Goal: Information Seeking & Learning: Learn about a topic

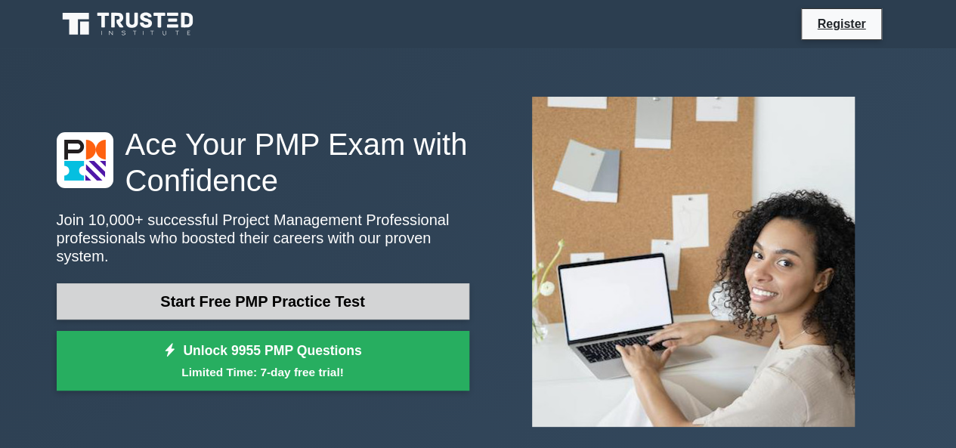
click at [377, 283] on link "Start Free PMP Practice Test" at bounding box center [263, 301] width 413 height 36
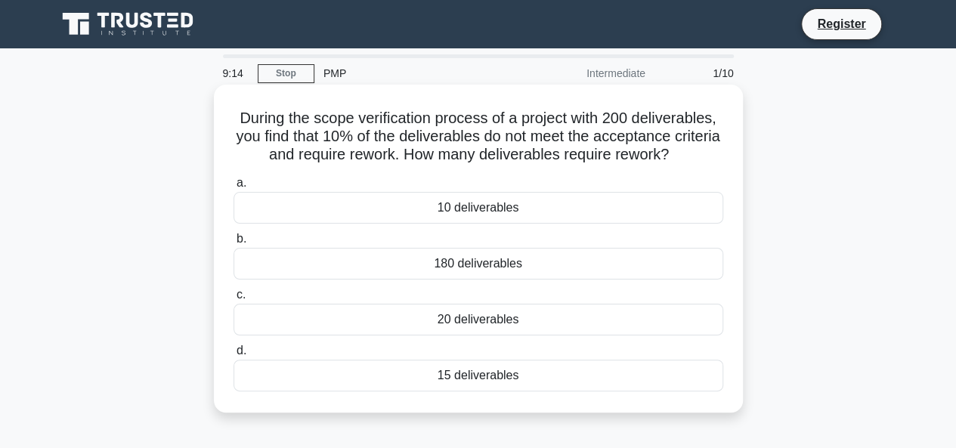
click at [496, 328] on div "20 deliverables" at bounding box center [478, 320] width 490 height 32
click at [233, 300] on input "c. 20 deliverables" at bounding box center [233, 295] width 0 height 10
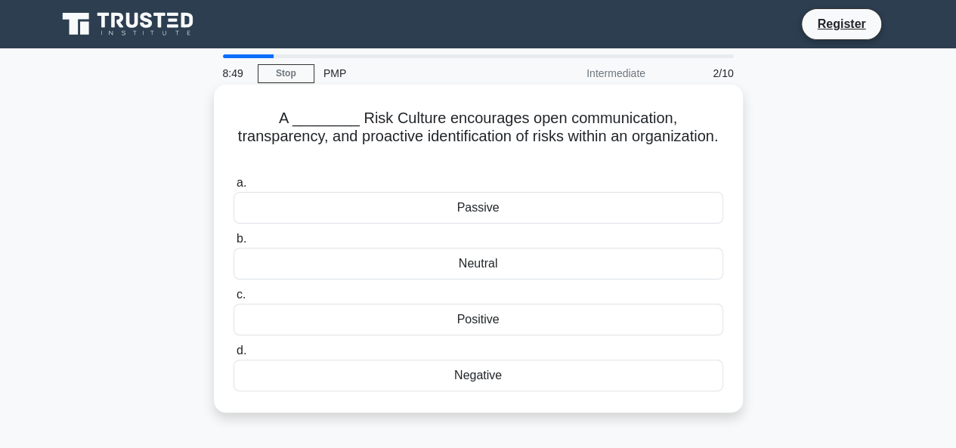
click at [527, 307] on div "Positive" at bounding box center [478, 320] width 490 height 32
click at [233, 300] on input "c. Positive" at bounding box center [233, 295] width 0 height 10
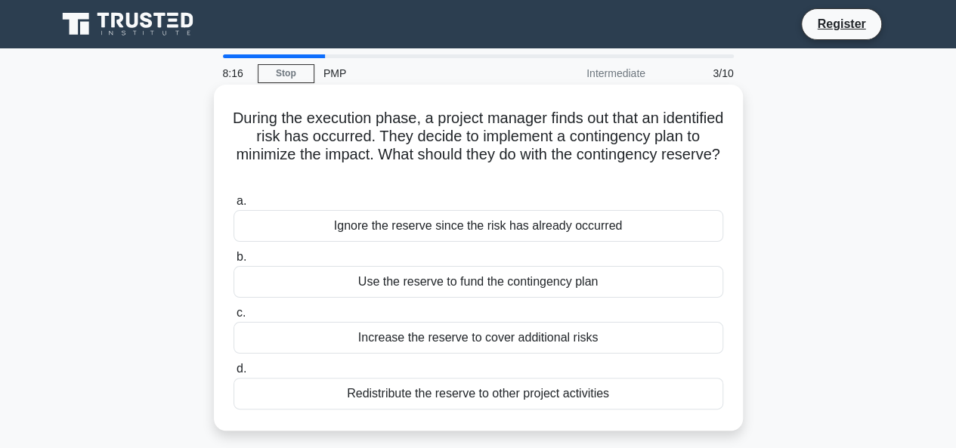
click at [567, 333] on div "Increase the reserve to cover additional risks" at bounding box center [478, 338] width 490 height 32
click at [233, 318] on input "c. Increase the reserve to cover additional risks" at bounding box center [233, 313] width 0 height 10
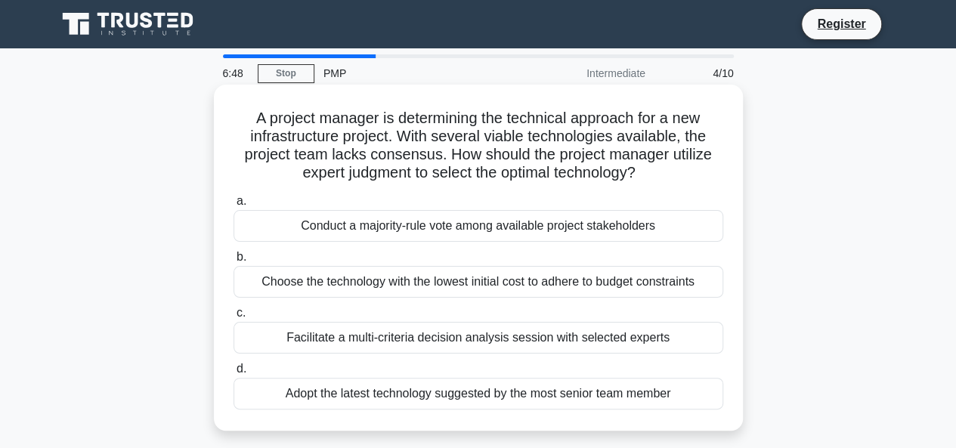
click at [467, 234] on div "Conduct a majority-rule vote among available project stakeholders" at bounding box center [478, 226] width 490 height 32
click at [233, 206] on input "a. Conduct a majority-rule vote among available project stakeholders" at bounding box center [233, 201] width 0 height 10
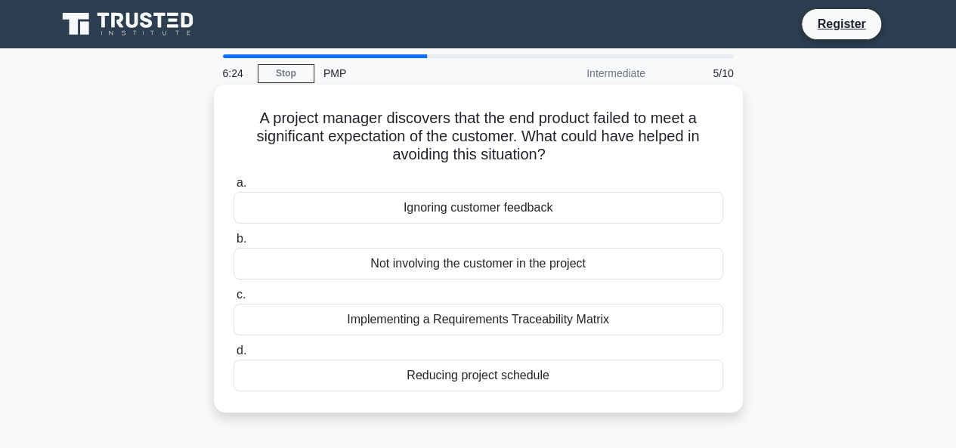
click at [546, 318] on div "Implementing a Requirements Traceability Matrix" at bounding box center [478, 320] width 490 height 32
click at [233, 300] on input "c. Implementing a Requirements Traceability Matrix" at bounding box center [233, 295] width 0 height 10
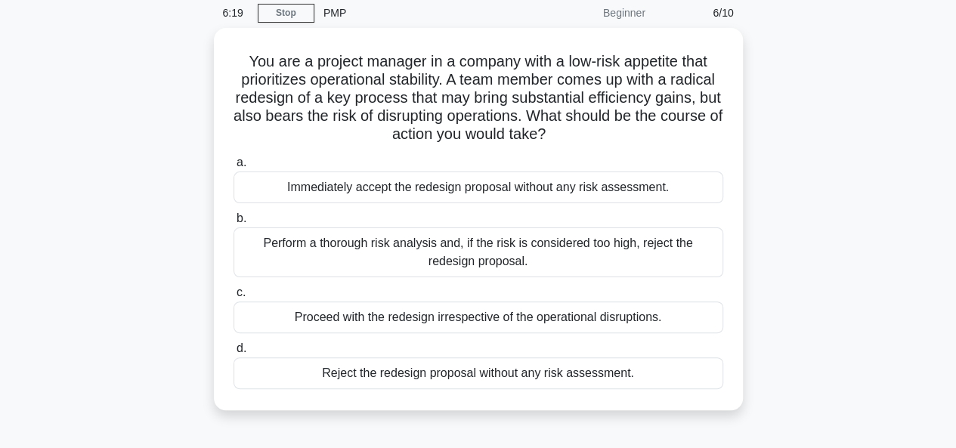
scroll to position [55, 0]
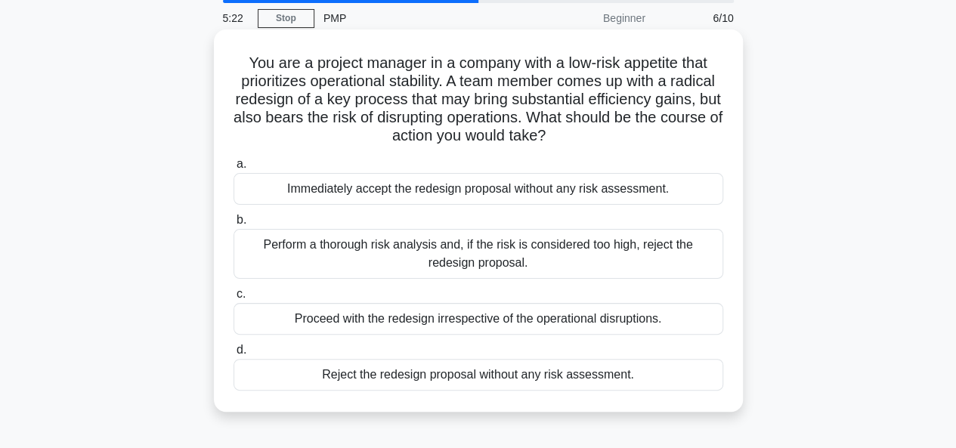
click at [586, 252] on div "Perform a thorough risk analysis and, if the risk is considered too high, rejec…" at bounding box center [478, 254] width 490 height 50
click at [233, 225] on input "b. Perform a thorough risk analysis and, if the risk is considered too high, re…" at bounding box center [233, 220] width 0 height 10
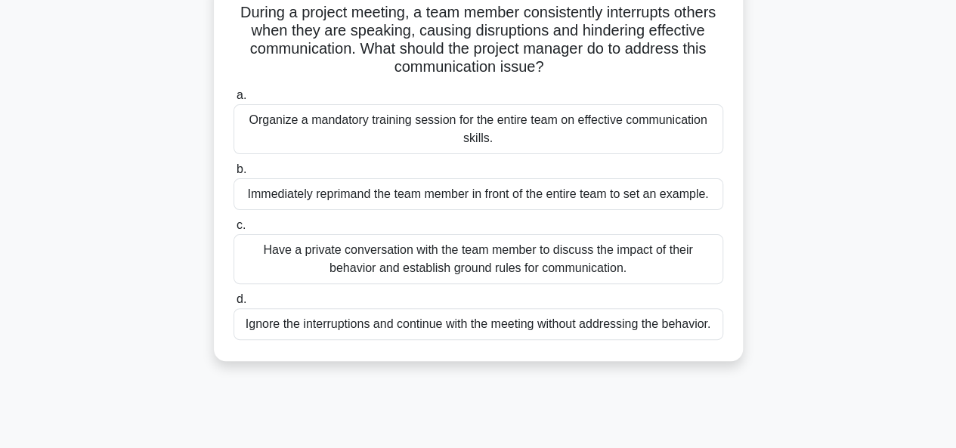
scroll to position [110, 0]
click at [955, 138] on main "4:47 Stop PMP Beginner 7/10 During a project meeting, a team member consistentl…" at bounding box center [478, 322] width 956 height 768
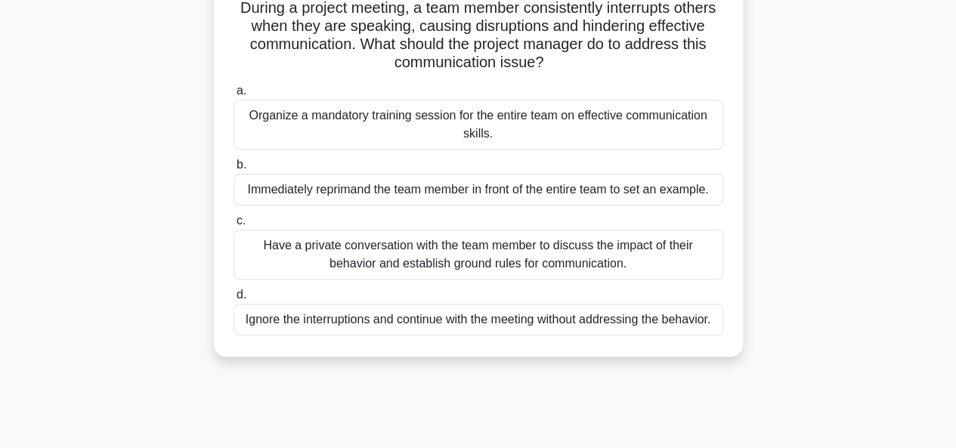
click at [639, 188] on div "Immediately reprimand the team member in front of the entire team to set an exa…" at bounding box center [478, 190] width 490 height 32
click at [233, 170] on input "b. Immediately reprimand the team member in front of the entire team to set an …" at bounding box center [233, 165] width 0 height 10
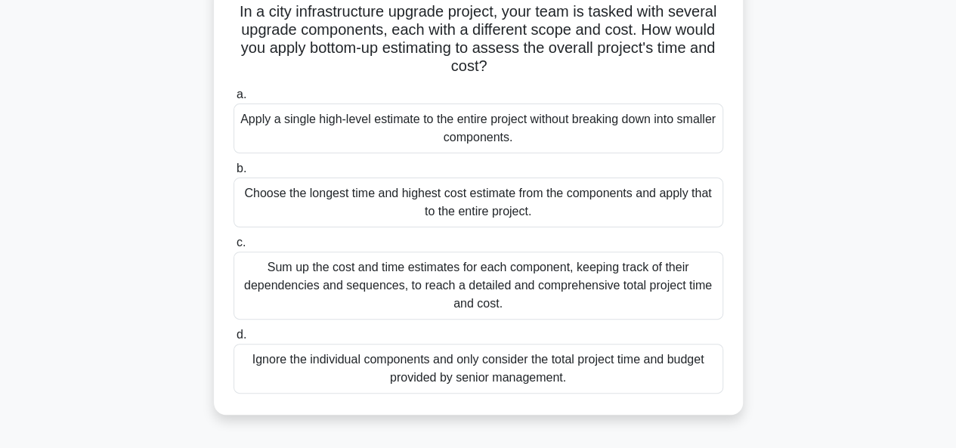
scroll to position [113, 0]
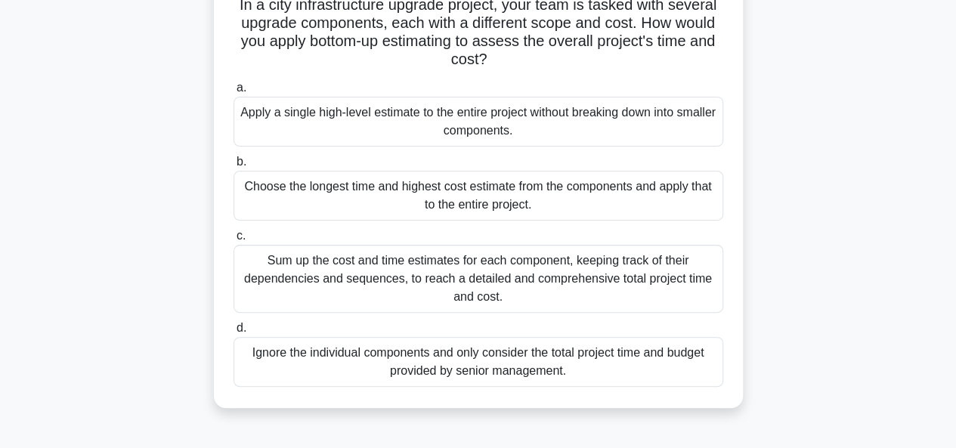
click at [626, 259] on div "Sum up the cost and time estimates for each component, keeping track of their d…" at bounding box center [478, 279] width 490 height 68
click at [233, 241] on input "c. Sum up the cost and time estimates for each component, keeping track of thei…" at bounding box center [233, 236] width 0 height 10
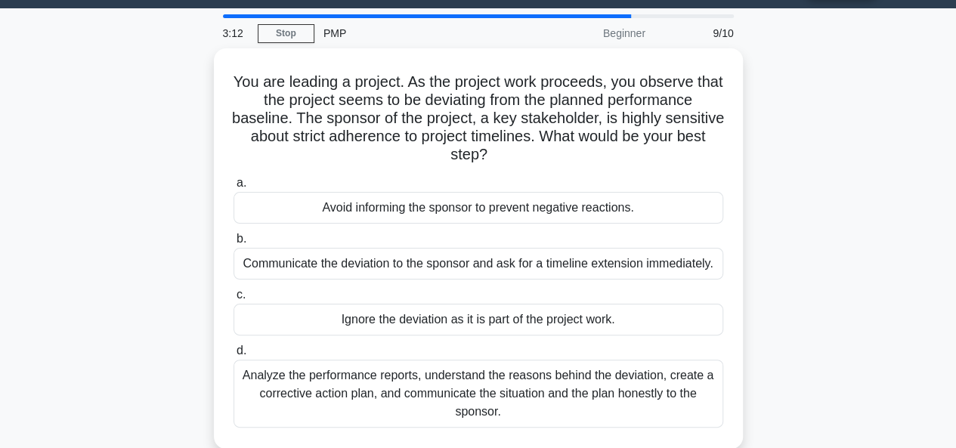
scroll to position [43, 0]
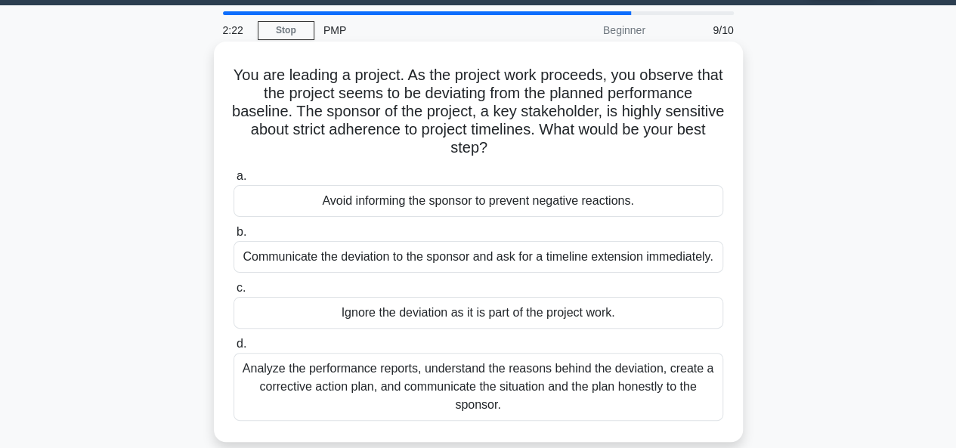
click at [681, 373] on div "Analyze the performance reports, understand the reasons behind the deviation, c…" at bounding box center [478, 387] width 490 height 68
click at [233, 349] on input "d. Analyze the performance reports, understand the reasons behind the deviation…" at bounding box center [233, 344] width 0 height 10
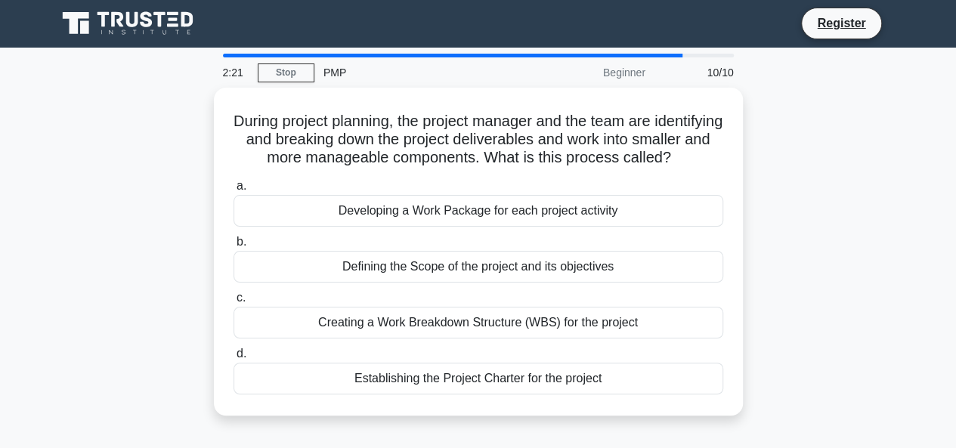
scroll to position [0, 0]
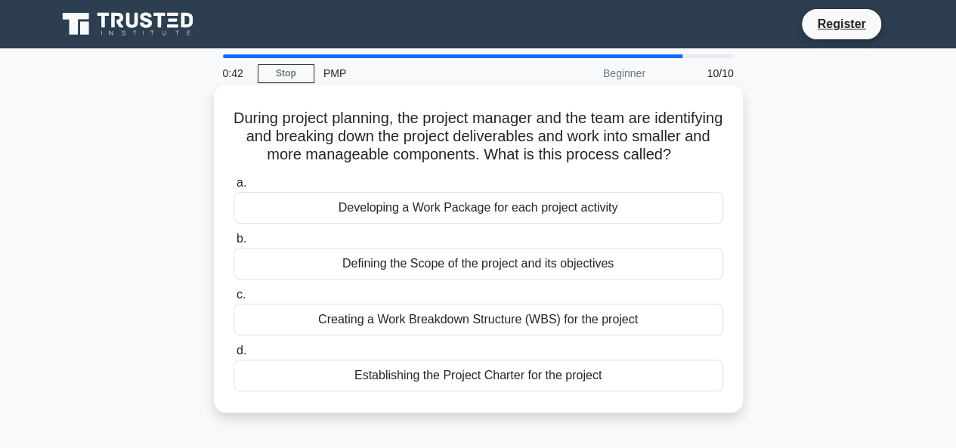
click at [597, 275] on div "Defining the Scope of the project and its objectives" at bounding box center [478, 264] width 490 height 32
click at [233, 244] on input "b. Defining the Scope of the project and its objectives" at bounding box center [233, 239] width 0 height 10
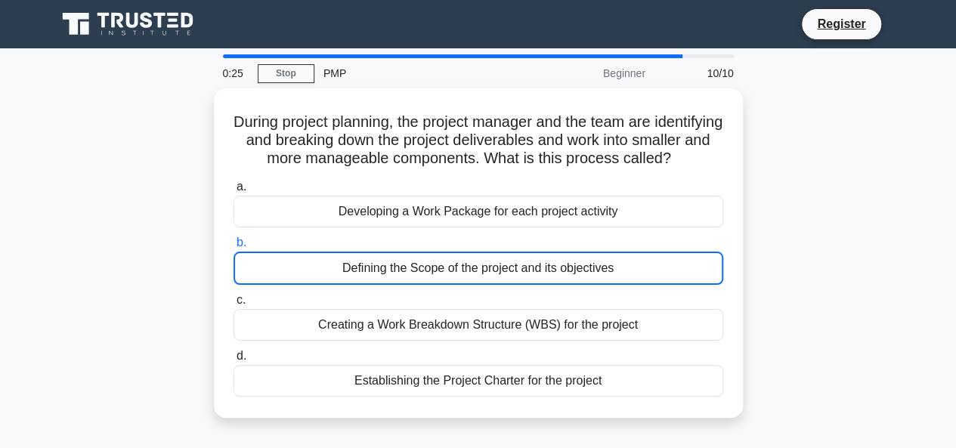
click at [778, 155] on div "During project planning, the project manager and the team are identifying and b…" at bounding box center [478, 262] width 861 height 348
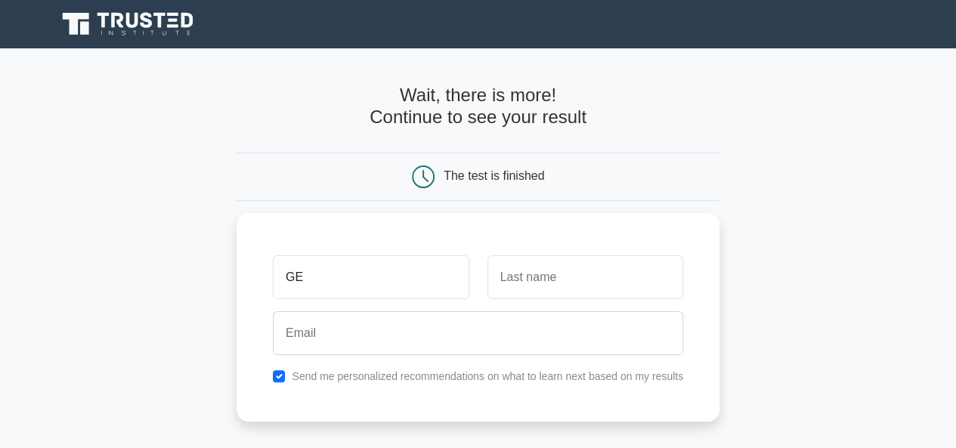
type input "G"
type input "EBUBE"
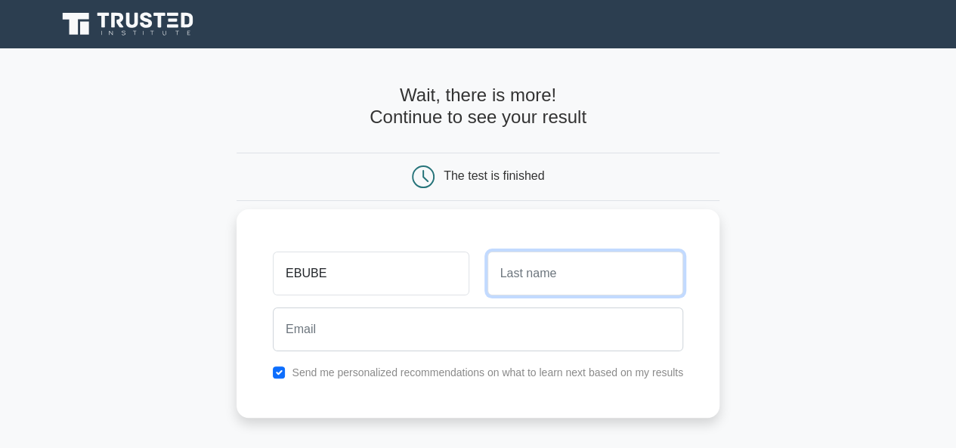
click at [515, 277] on input "text" at bounding box center [585, 274] width 196 height 44
type input "IVOKE"
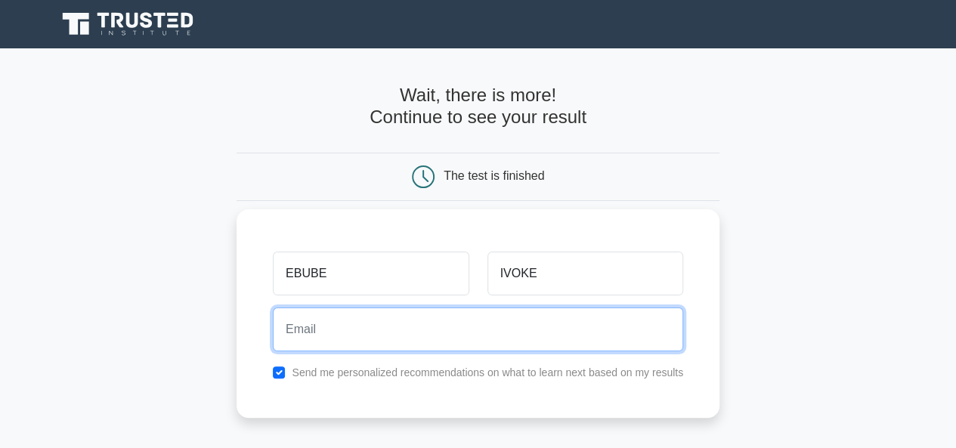
click at [478, 327] on input "email" at bounding box center [478, 330] width 410 height 44
type input "[DOMAIN_NAME]"
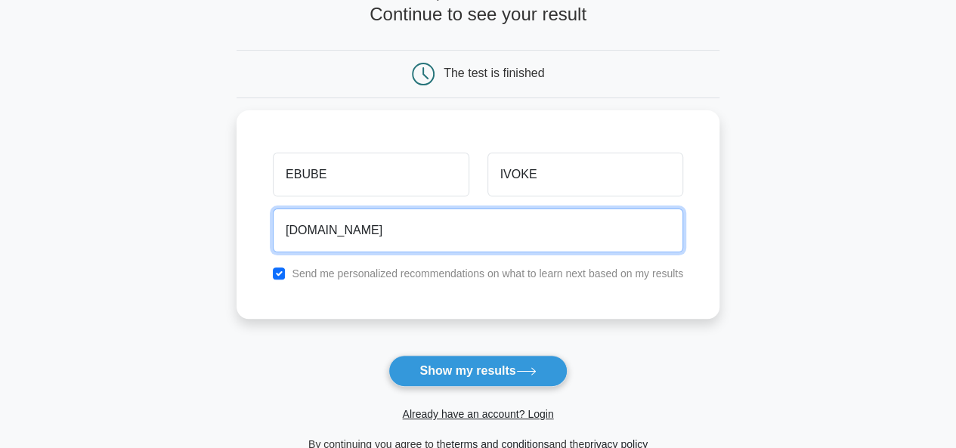
scroll to position [104, 0]
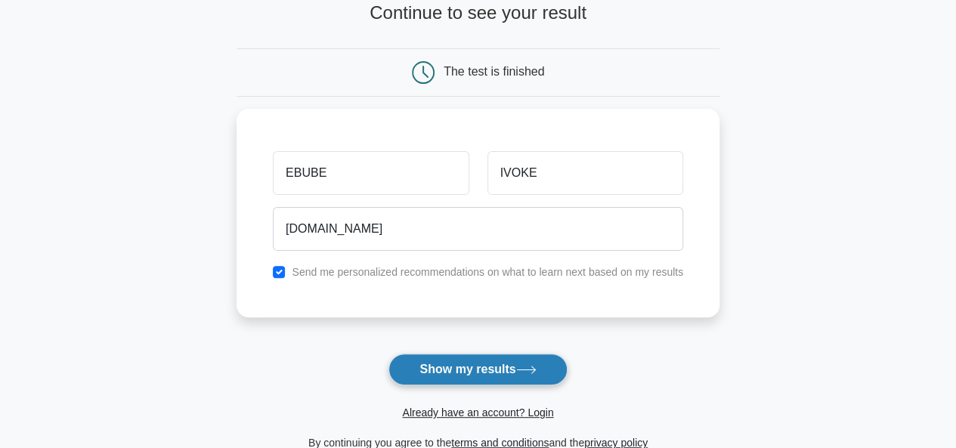
click at [486, 376] on button "Show my results" at bounding box center [477, 370] width 178 height 32
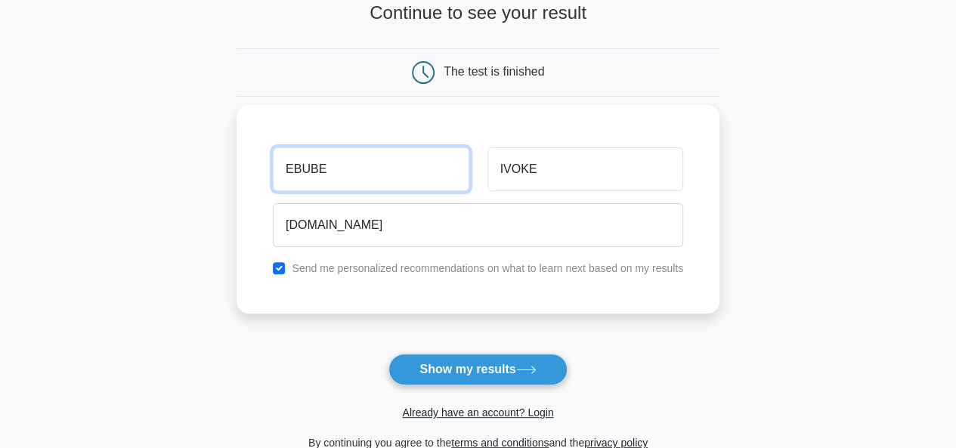
click at [440, 176] on input "EBUBE" at bounding box center [371, 169] width 196 height 44
type input "E"
type input "BABA"
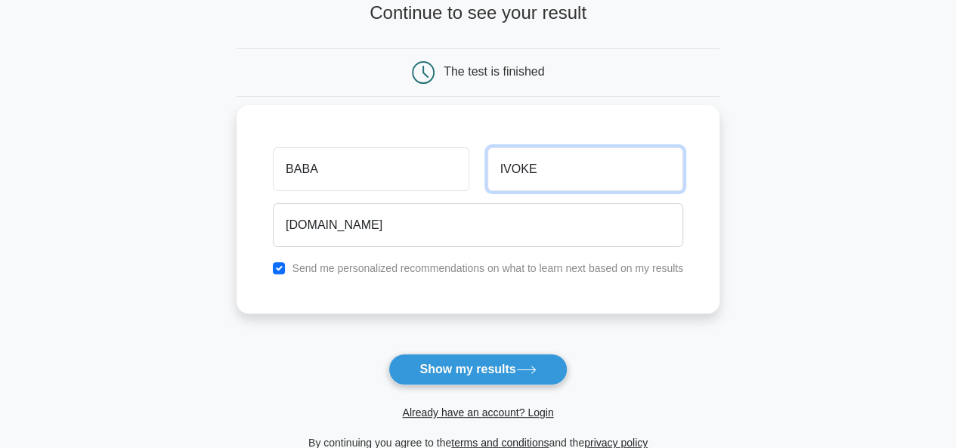
click at [561, 175] on input "IVOKE" at bounding box center [585, 169] width 196 height 44
type input "I"
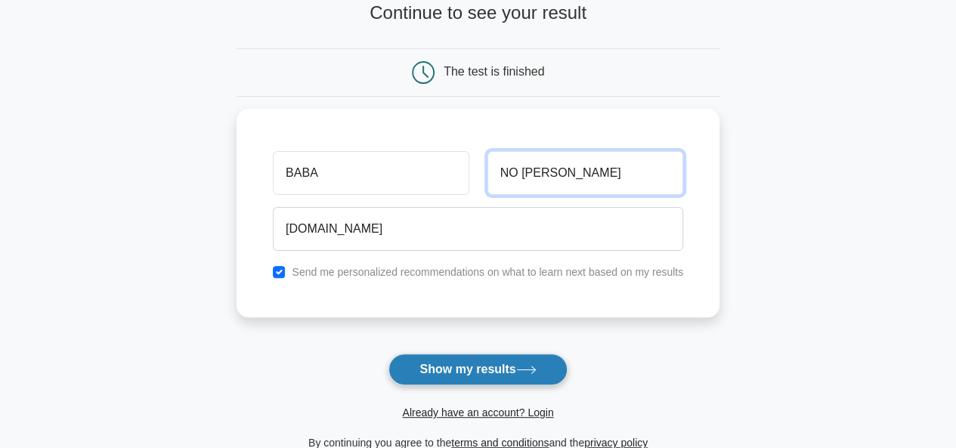
type input "NO [PERSON_NAME]"
click at [478, 362] on button "Show my results" at bounding box center [477, 370] width 178 height 32
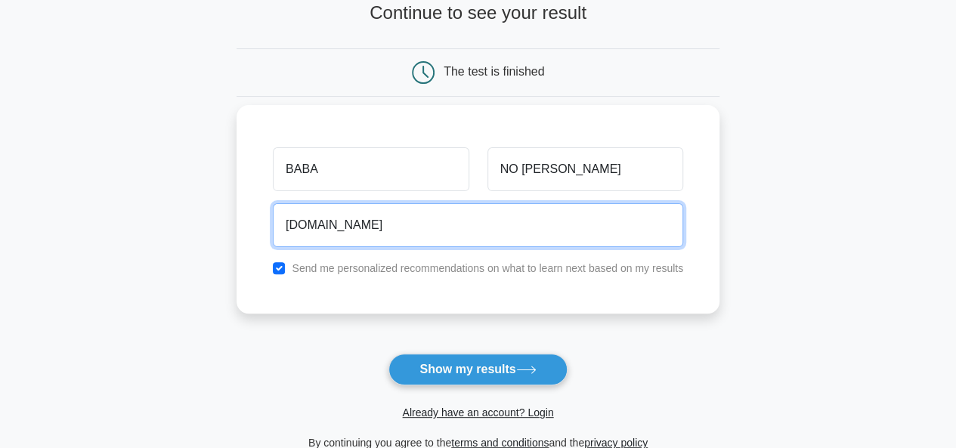
click at [366, 222] on input "[DOMAIN_NAME]" at bounding box center [478, 225] width 410 height 44
click at [367, 229] on input "gabriellaodom.@[DOMAIN_NAME]" at bounding box center [478, 225] width 410 height 44
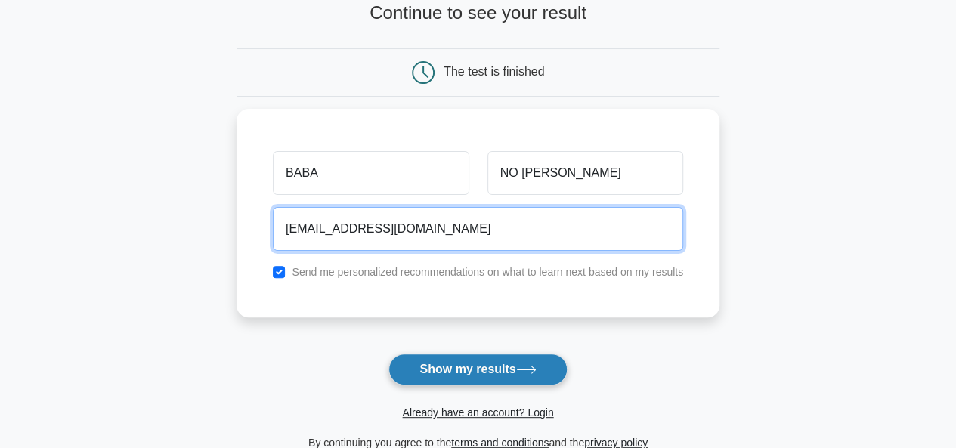
type input "[EMAIL_ADDRESS][DOMAIN_NAME]"
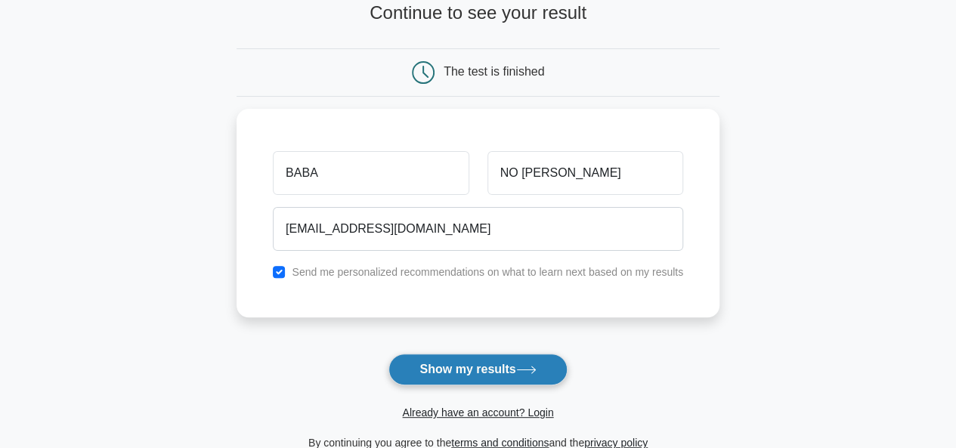
click at [460, 362] on button "Show my results" at bounding box center [477, 370] width 178 height 32
